Goal: Register for event/course

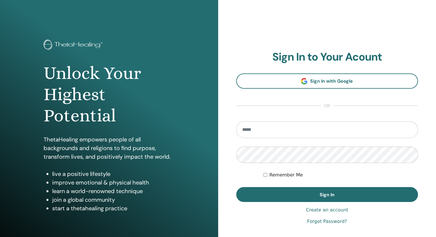
click at [302, 129] on input "email" at bounding box center [327, 129] width 182 height 17
type input "**********"
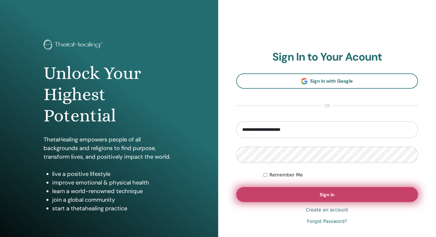
click at [331, 193] on span "Sign In" at bounding box center [326, 194] width 15 height 6
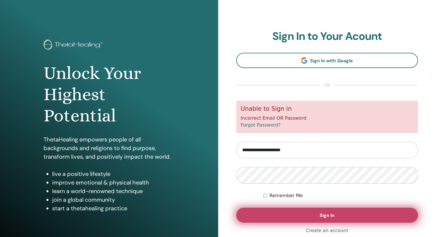
click at [326, 215] on span "Sign In" at bounding box center [326, 215] width 15 height 6
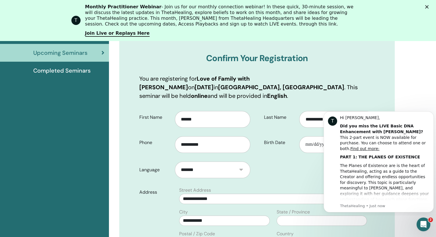
scroll to position [100, 0]
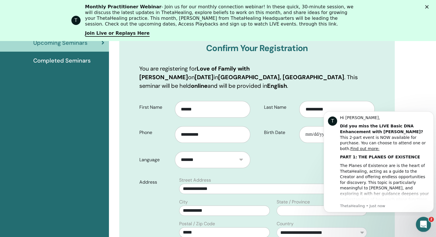
click at [421, 223] on icon "Open Intercom Messenger" at bounding box center [422, 222] width 9 height 9
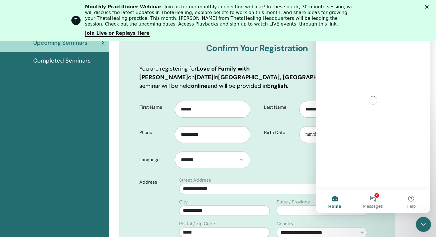
scroll to position [0, 0]
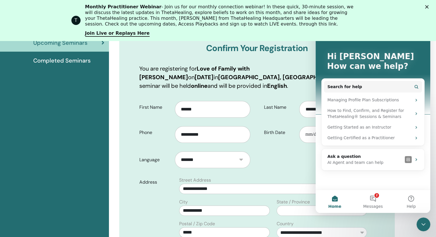
click at [332, 199] on button "Home" at bounding box center [334, 201] width 38 height 23
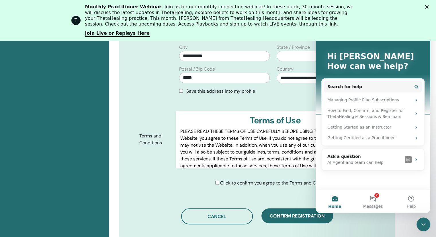
scroll to position [271, 0]
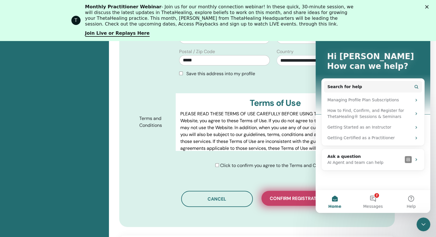
click at [294, 195] on span "Confirm registration" at bounding box center [296, 198] width 55 height 6
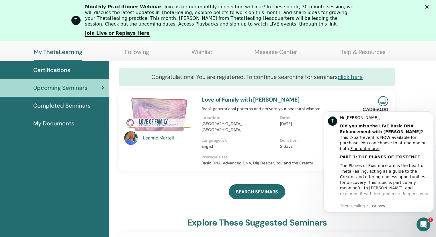
scroll to position [101, 0]
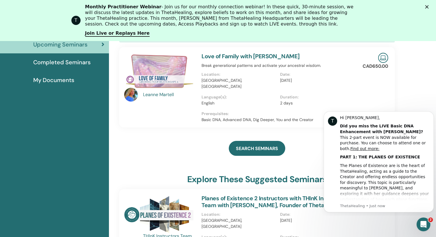
click at [164, 74] on img at bounding box center [159, 71] width 70 height 37
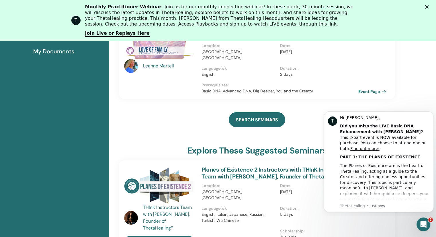
scroll to position [101, 0]
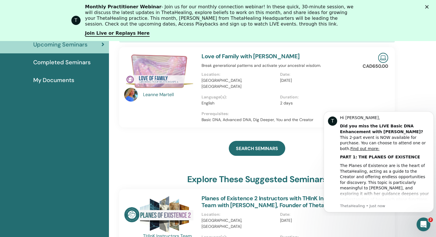
click at [381, 59] on img at bounding box center [383, 58] width 10 height 10
click at [376, 66] on p "CAD650.00" at bounding box center [374, 66] width 25 height 7
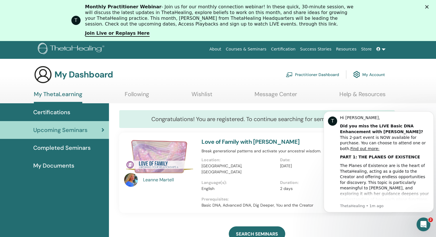
scroll to position [0, 0]
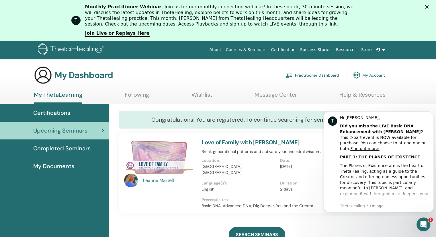
click at [372, 76] on link "My Account" at bounding box center [369, 74] width 32 height 13
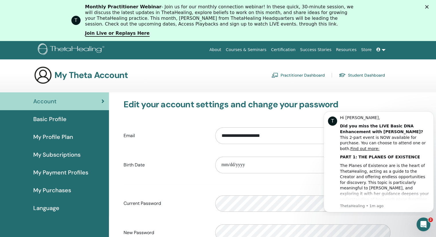
click at [384, 51] on link at bounding box center [381, 49] width 14 height 11
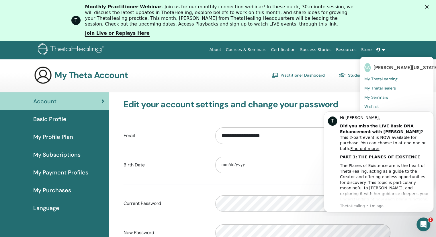
click at [395, 42] on div "About Courses & Seminars Certification Success Stories Resources Store SW [PERS…" at bounding box center [217, 50] width 401 height 18
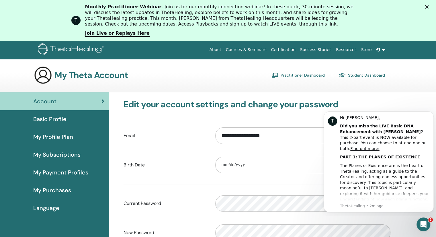
click at [428, 7] on icon "Close" at bounding box center [426, 6] width 3 height 3
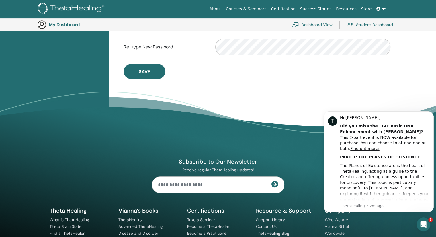
scroll to position [156, 0]
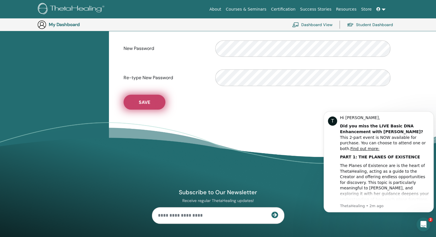
click at [137, 102] on button "Save" at bounding box center [144, 101] width 42 height 15
click at [139, 103] on span "Save" at bounding box center [144, 102] width 11 height 6
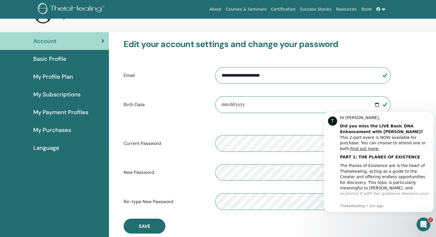
scroll to position [0, 0]
